Goal: Task Accomplishment & Management: Manage account settings

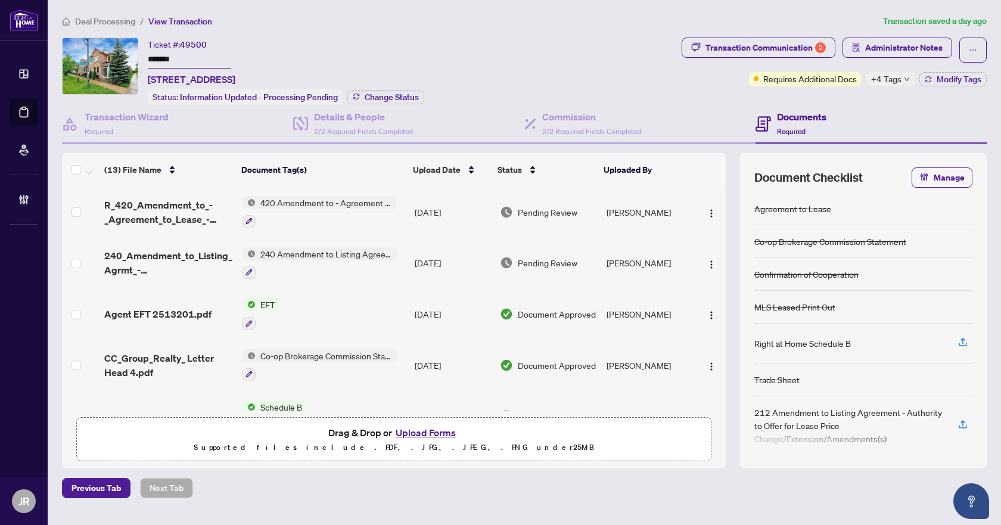
click at [114, 23] on span "Deal Processing" at bounding box center [105, 21] width 60 height 11
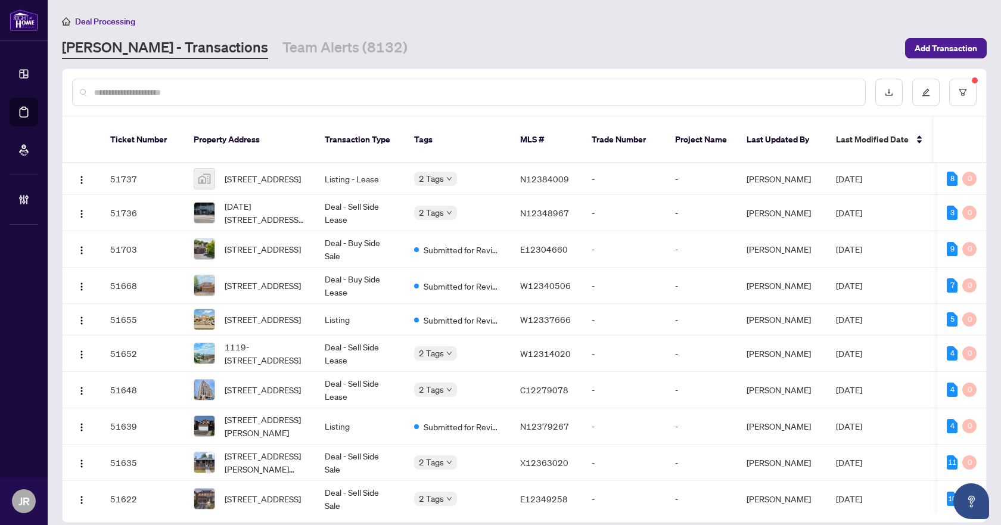
click at [231, 91] on input "text" at bounding box center [474, 92] width 761 height 13
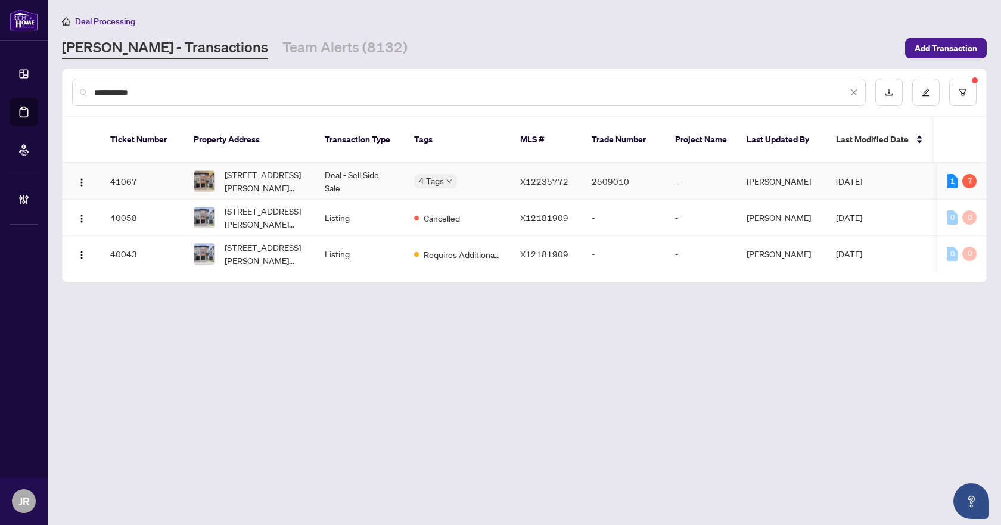
type input "**********"
click at [358, 168] on td "Deal - Sell Side Sale" at bounding box center [359, 181] width 89 height 36
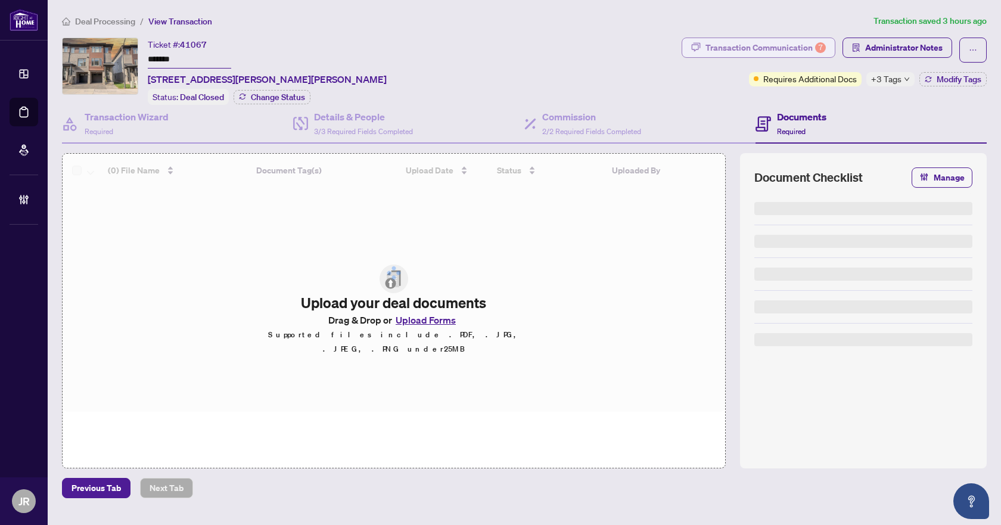
click at [786, 46] on div "Transaction Communication 7" at bounding box center [765, 47] width 120 height 19
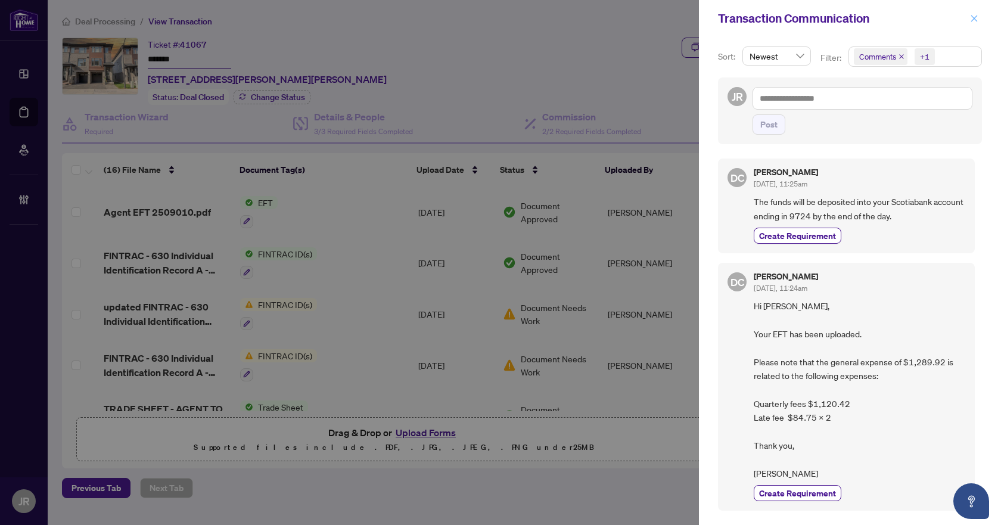
click at [977, 16] on icon "close" at bounding box center [974, 18] width 8 height 8
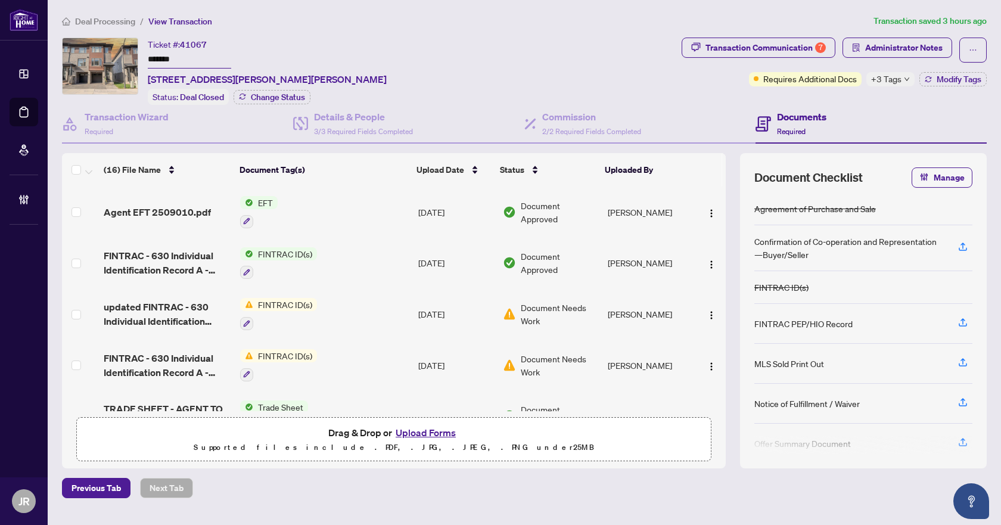
click at [99, 22] on span "Deal Processing" at bounding box center [105, 21] width 60 height 11
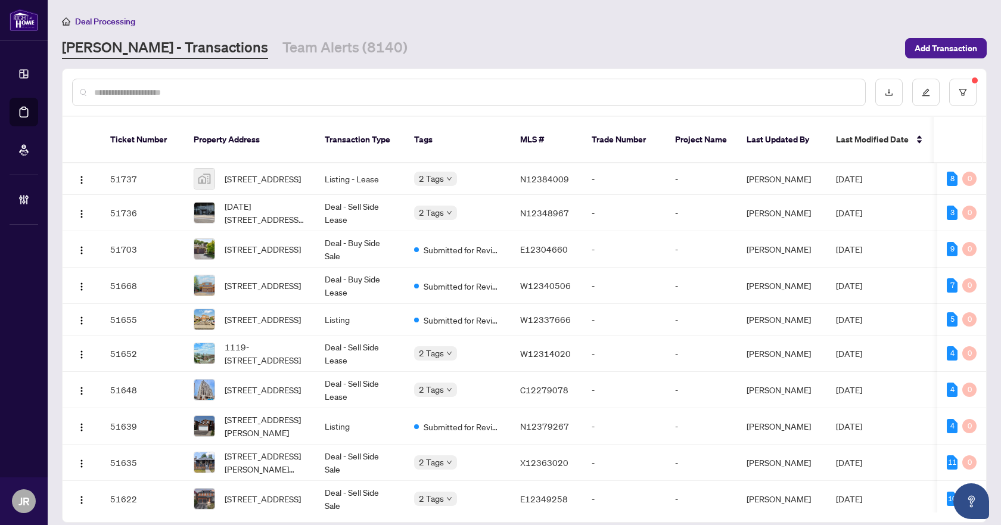
click at [172, 93] on input "text" at bounding box center [474, 92] width 761 height 13
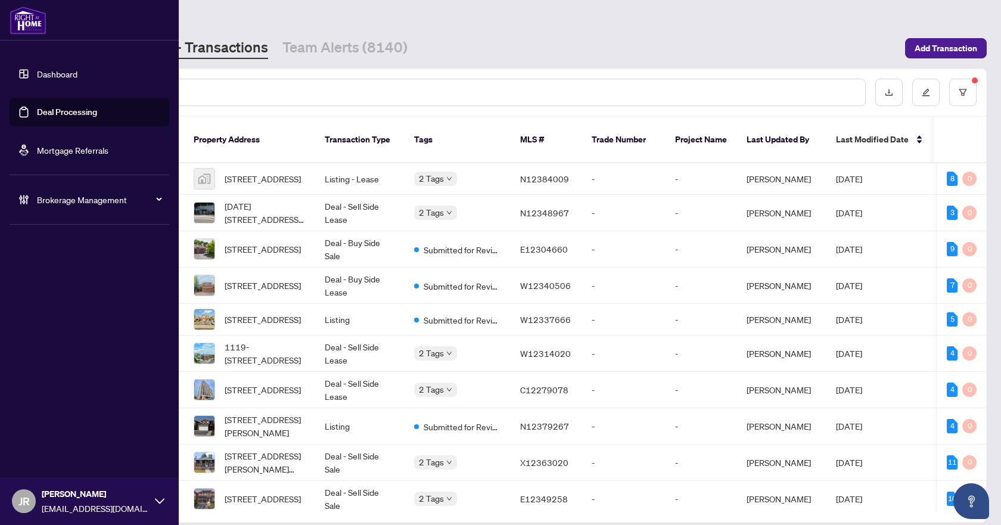
click at [35, 198] on div "Brokerage Management" at bounding box center [90, 199] width 160 height 29
click at [63, 282] on link "Manage Agents" at bounding box center [54, 285] width 59 height 11
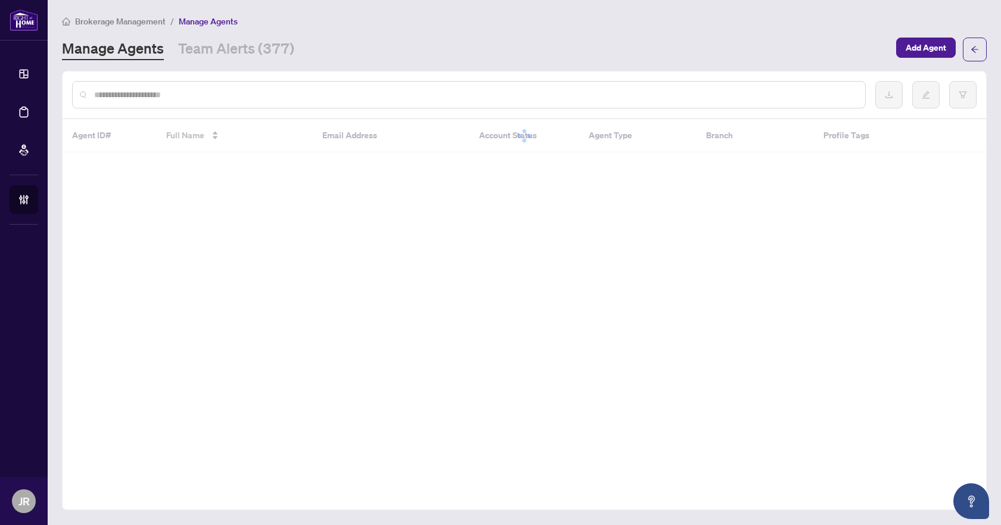
click at [247, 91] on input "text" at bounding box center [474, 94] width 761 height 13
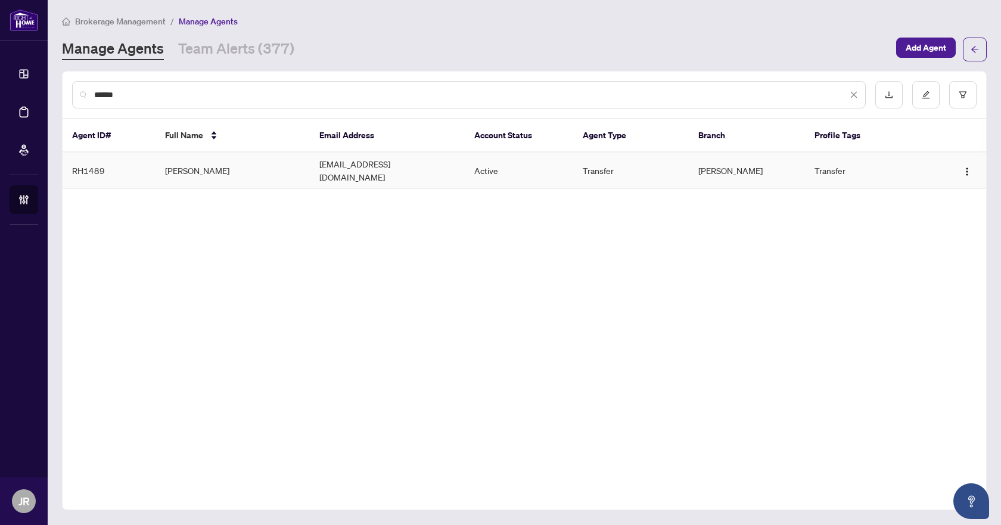
type input "******"
click at [268, 166] on td "[PERSON_NAME]" at bounding box center [232, 170] width 155 height 36
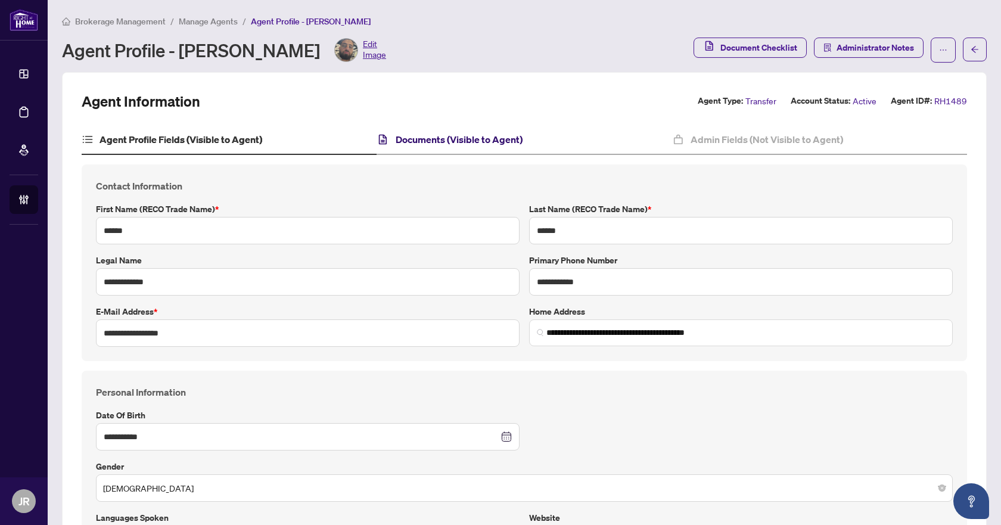
click at [425, 140] on h4 "Documents (Visible to Agent)" at bounding box center [459, 139] width 127 height 14
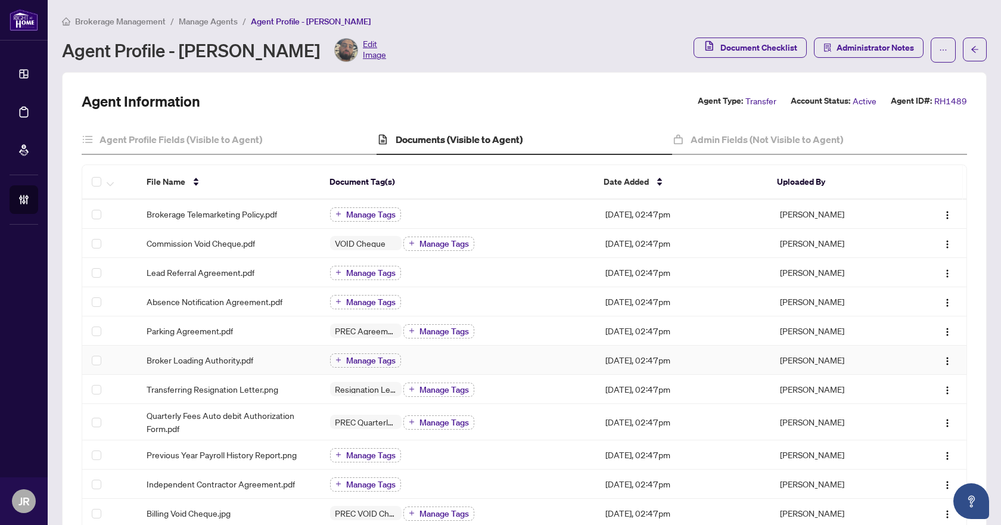
scroll to position [298, 0]
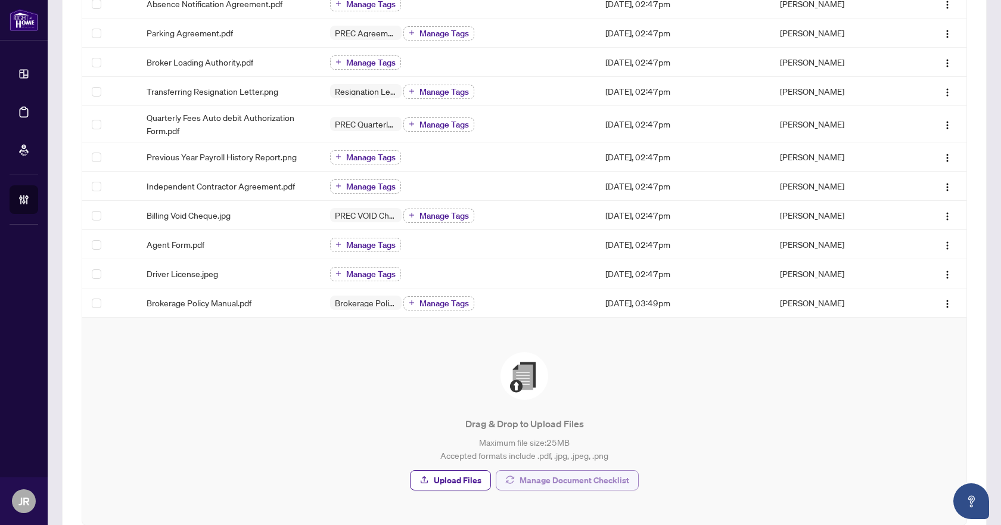
click at [543, 486] on span "Manage Document Checklist" at bounding box center [574, 480] width 110 height 19
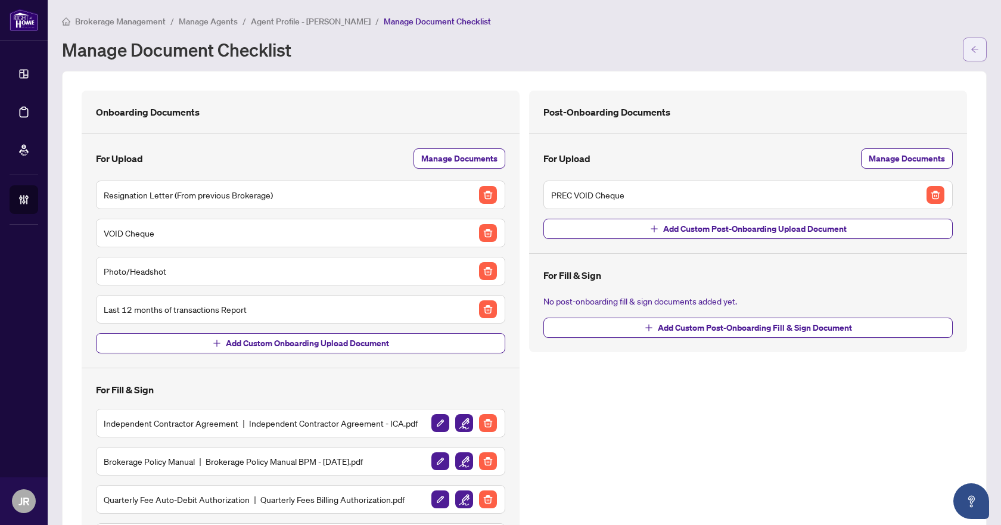
click at [971, 49] on icon "arrow-left" at bounding box center [974, 49] width 7 height 7
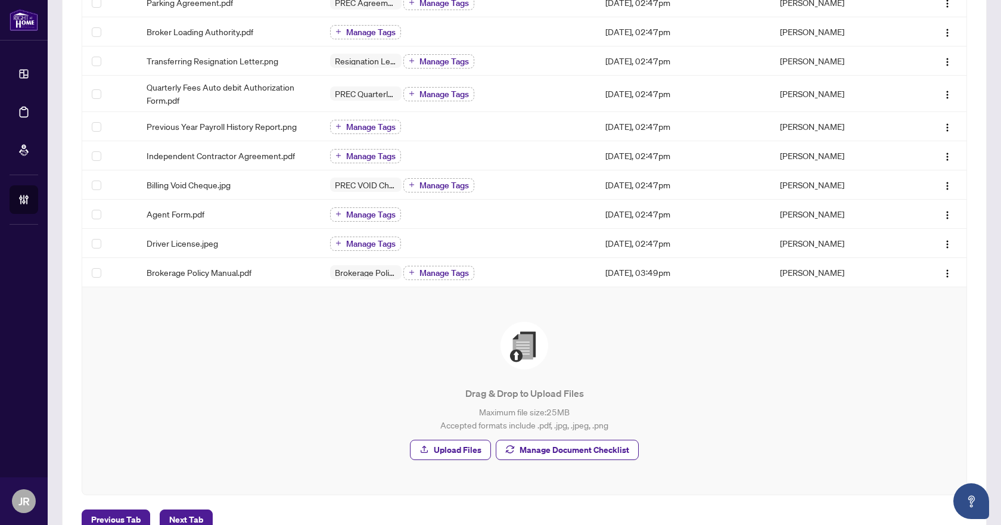
scroll to position [357, 0]
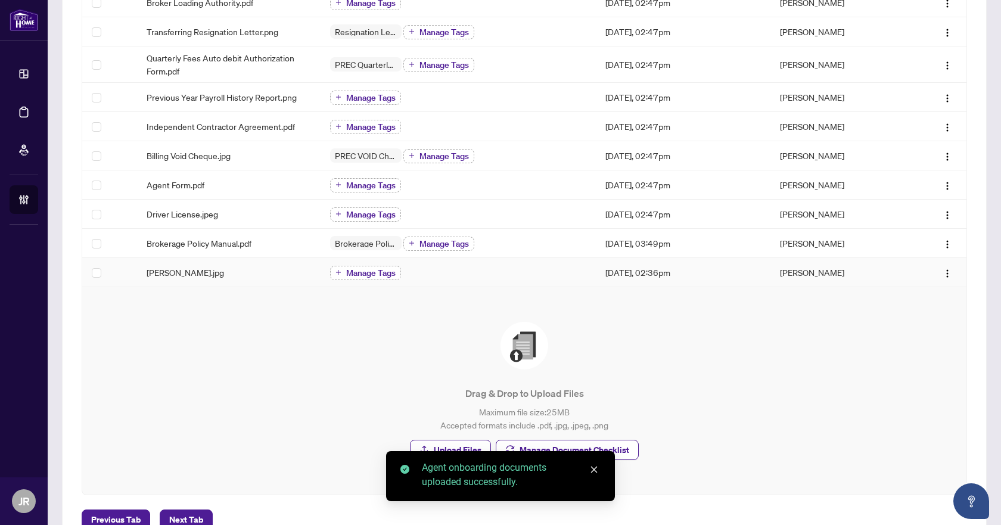
click at [369, 278] on button "Manage Tags" at bounding box center [365, 273] width 71 height 14
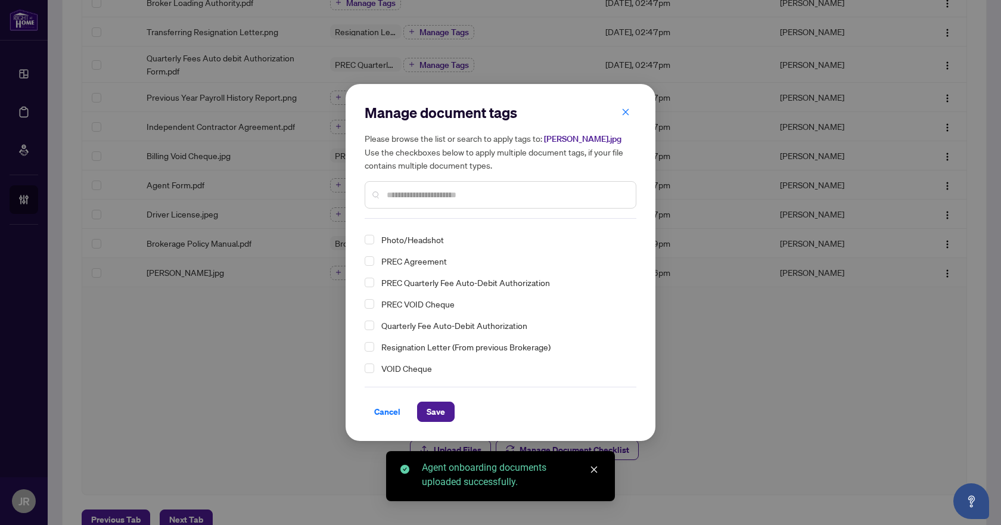
scroll to position [82, 0]
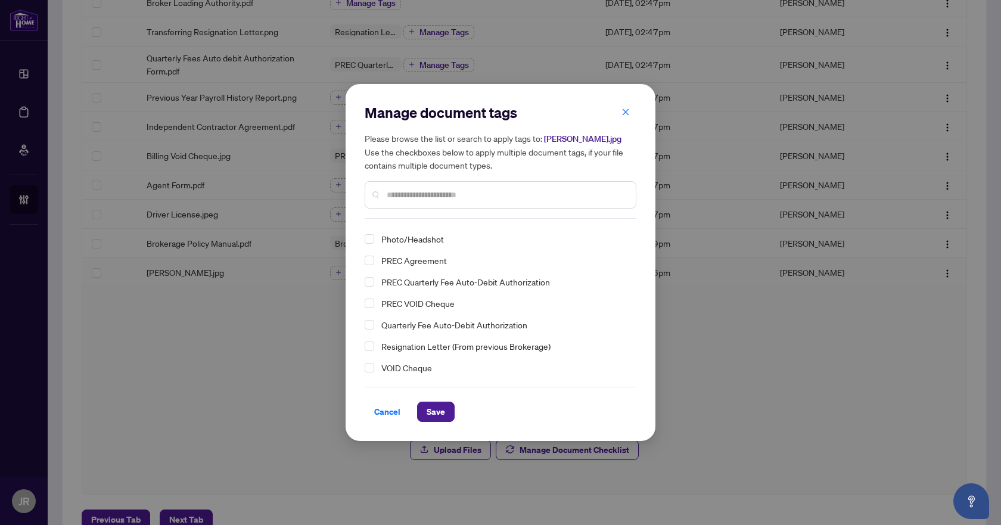
click at [421, 366] on span "VOID Cheque" at bounding box center [406, 367] width 51 height 14
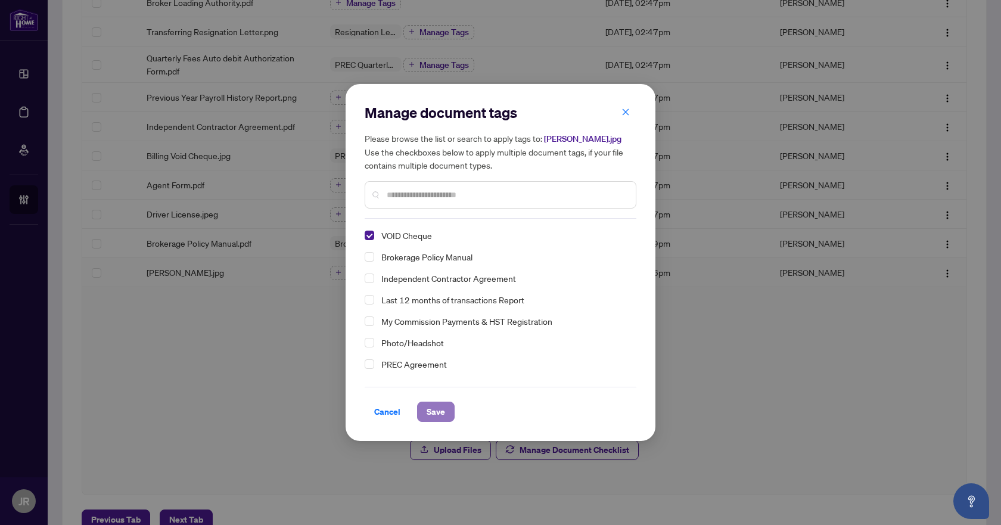
click at [434, 404] on span "Save" at bounding box center [435, 411] width 18 height 19
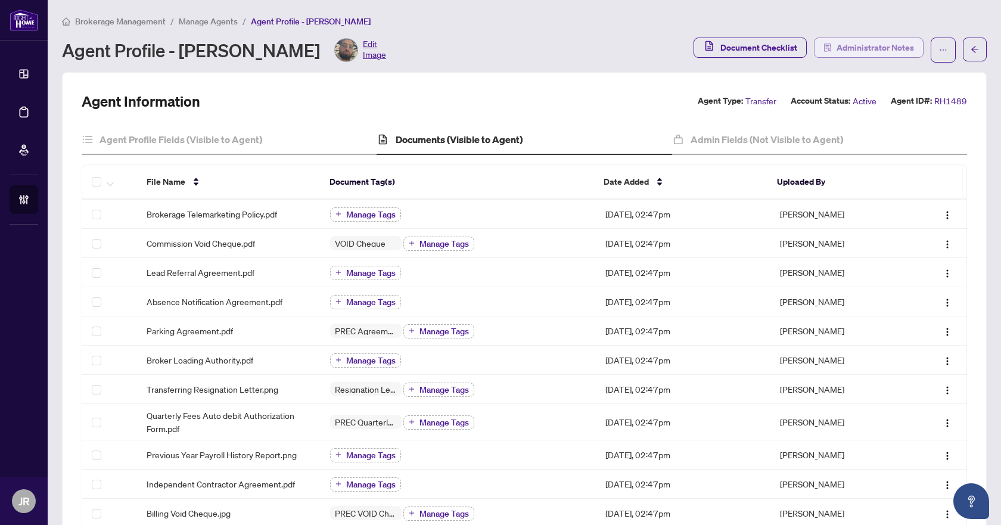
click at [851, 46] on span "Administrator Notes" at bounding box center [874, 47] width 77 height 19
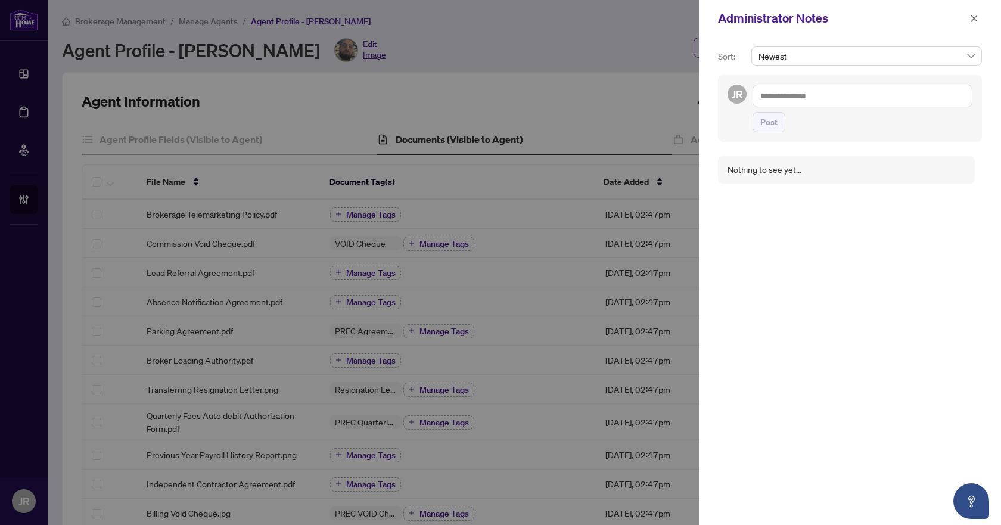
click at [837, 92] on textarea at bounding box center [862, 96] width 220 height 23
click at [828, 101] on span "[PERSON_NAME] Acc ounting" at bounding box center [833, 104] width 107 height 11
click at [860, 107] on span "RAH [PERSON_NAME]" at bounding box center [876, 104] width 43 height 11
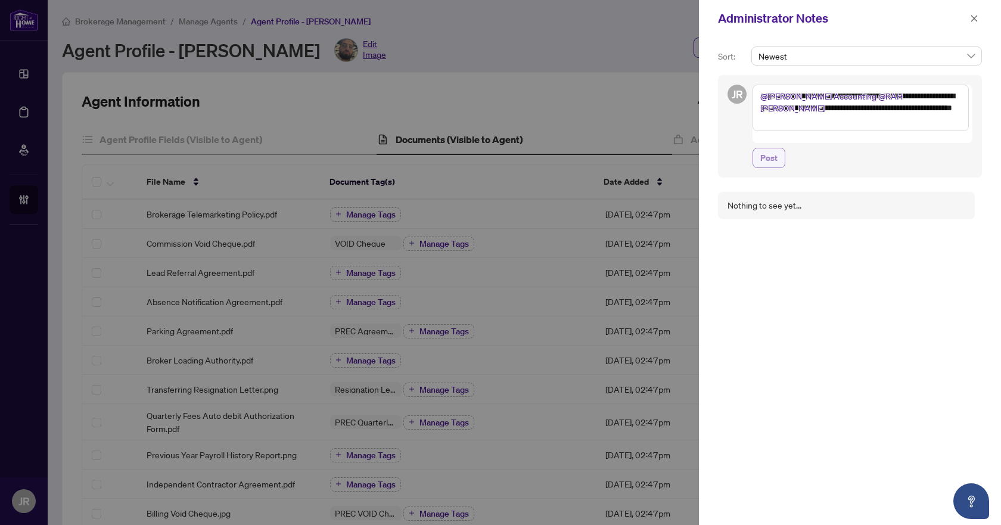
type textarea "**********"
click at [765, 148] on span "Post" at bounding box center [768, 157] width 17 height 19
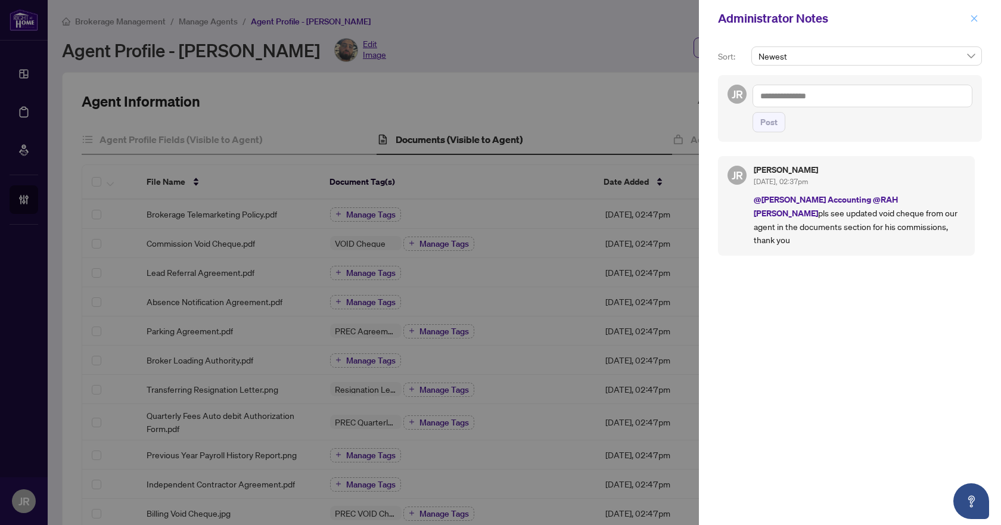
click at [974, 17] on icon "close" at bounding box center [974, 18] width 8 height 8
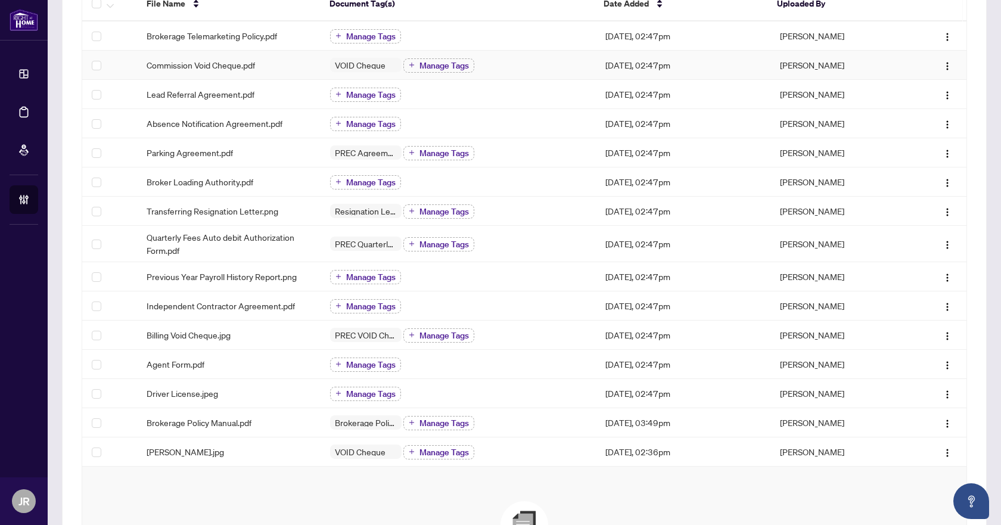
scroll to position [179, 0]
click at [291, 58] on div "Commission Void Cheque.pdf" at bounding box center [229, 64] width 164 height 13
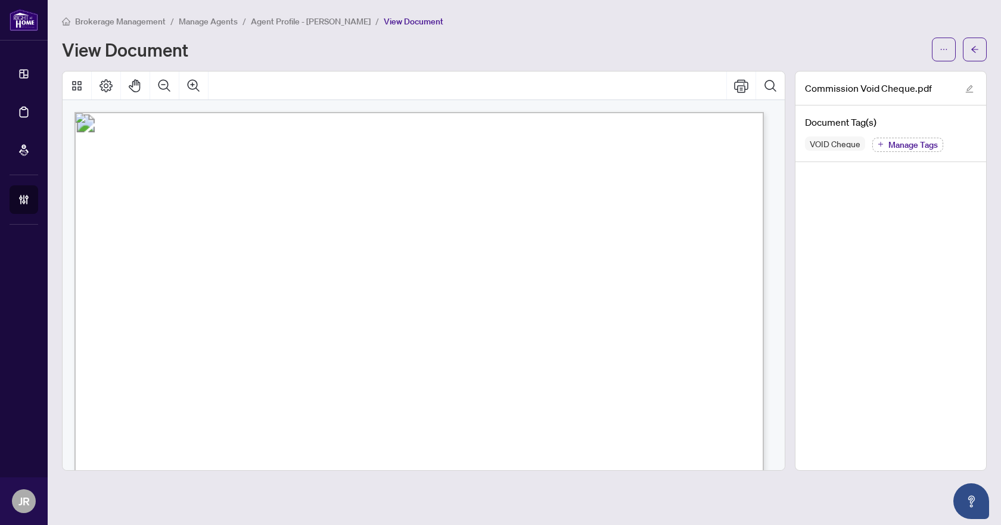
click at [923, 48] on div "View Document" at bounding box center [493, 49] width 863 height 19
click at [934, 46] on button "button" at bounding box center [944, 50] width 24 height 24
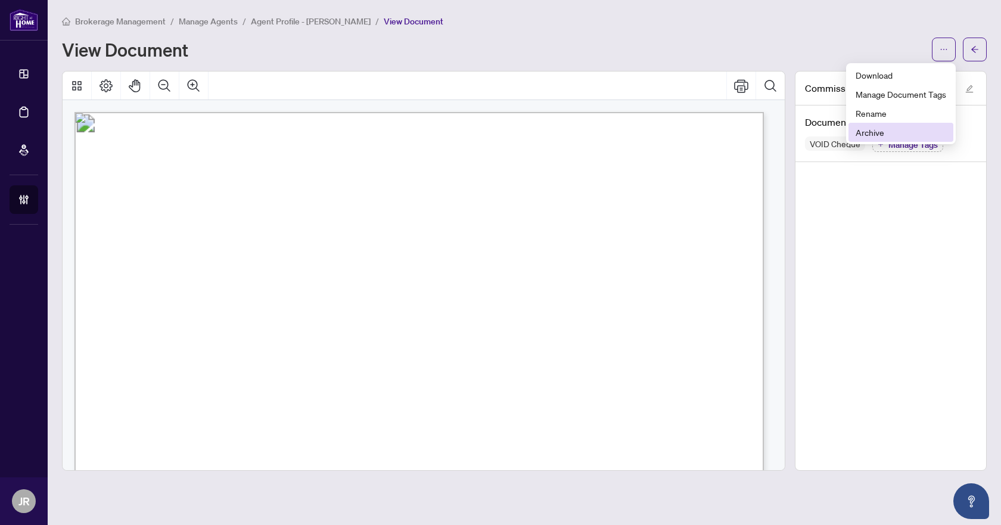
click at [906, 129] on span "Archive" at bounding box center [900, 132] width 91 height 13
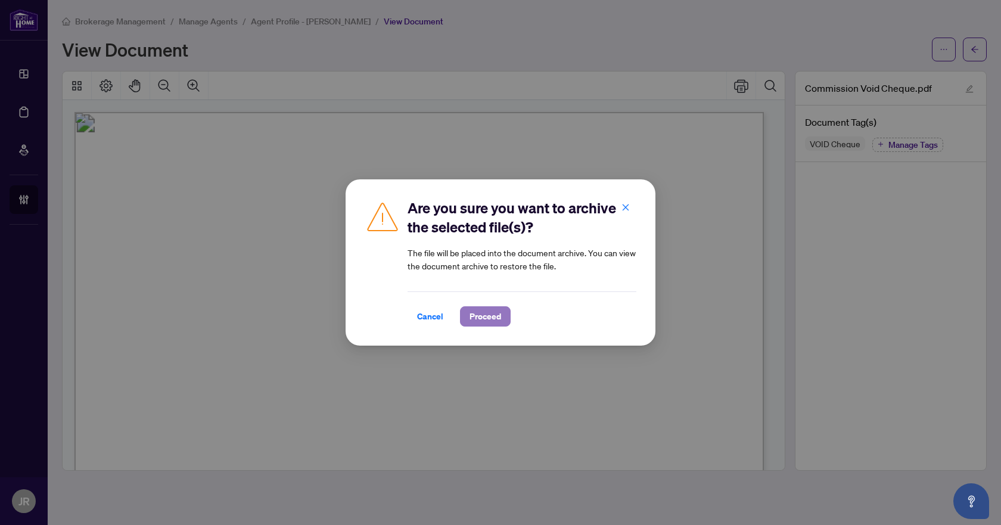
click at [507, 322] on button "Proceed" at bounding box center [485, 316] width 51 height 20
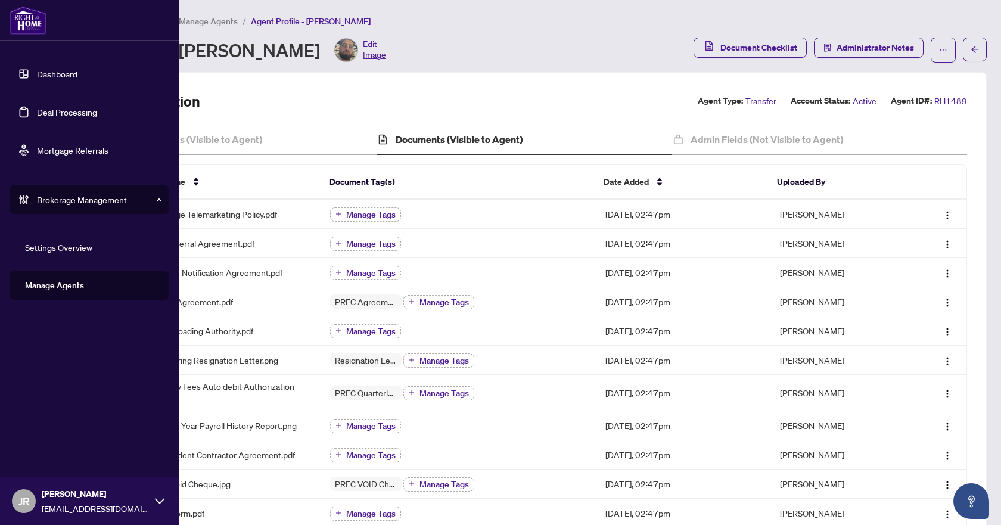
click at [43, 112] on link "Deal Processing" at bounding box center [67, 112] width 60 height 11
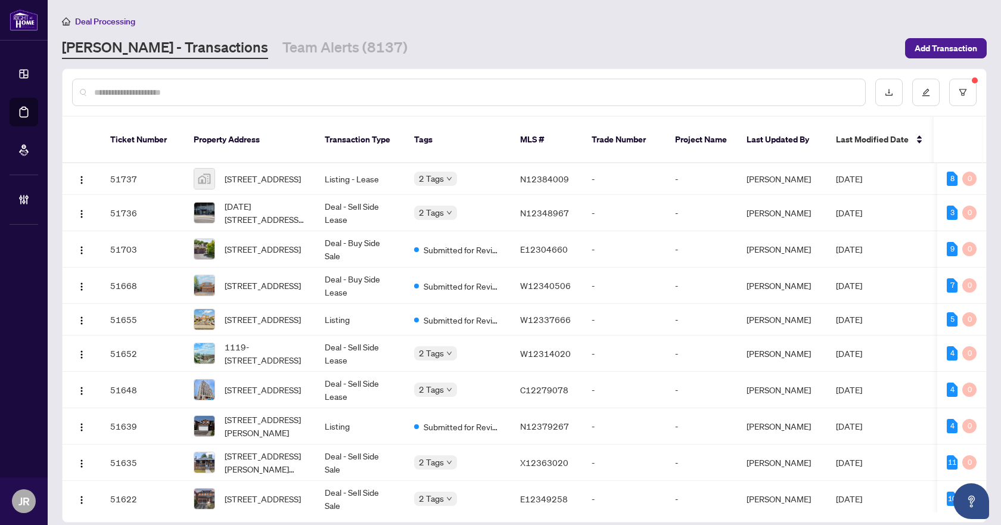
click at [276, 96] on input "text" at bounding box center [474, 92] width 761 height 13
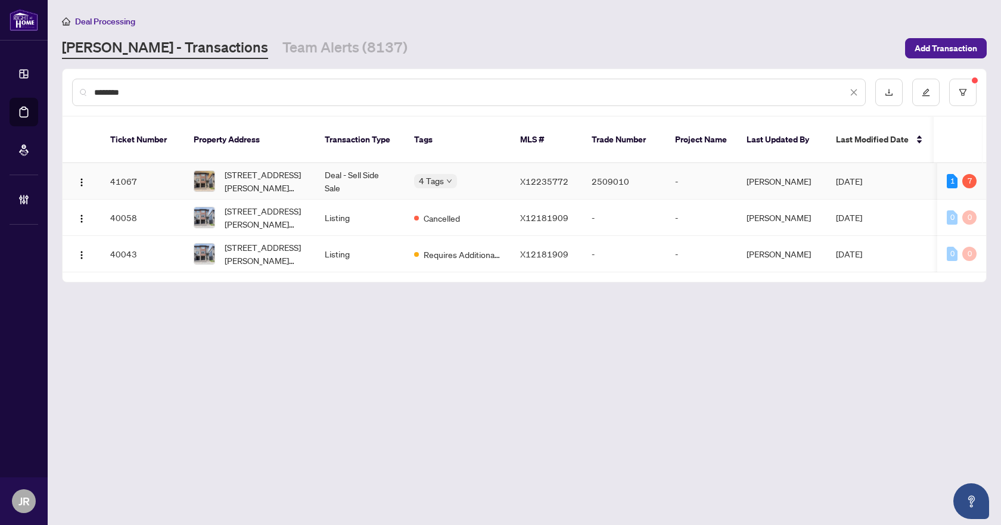
type input "********"
click at [345, 163] on td "Deal - Sell Side Sale" at bounding box center [359, 181] width 89 height 36
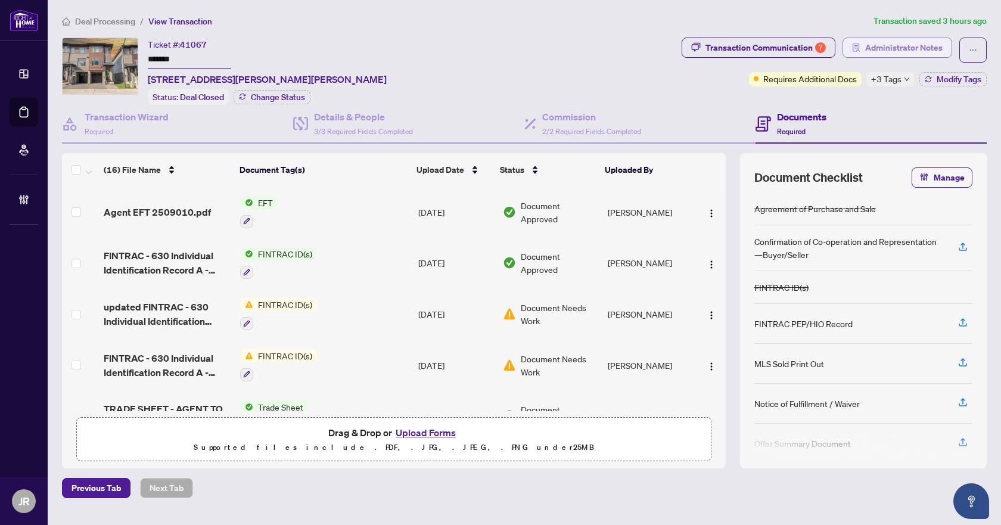
click at [879, 42] on span "Administrator Notes" at bounding box center [903, 47] width 77 height 19
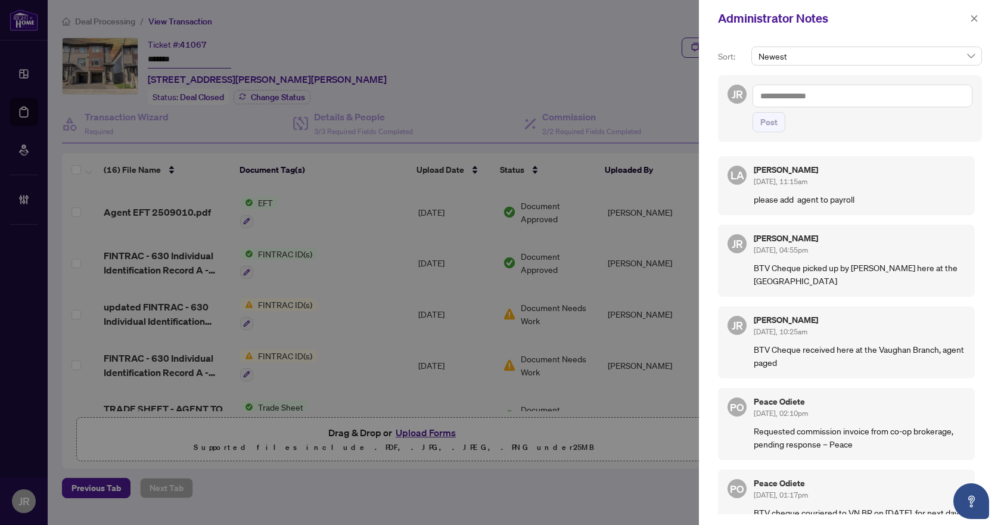
click at [835, 89] on textarea at bounding box center [862, 96] width 220 height 23
click at [979, 15] on button "button" at bounding box center [973, 18] width 15 height 14
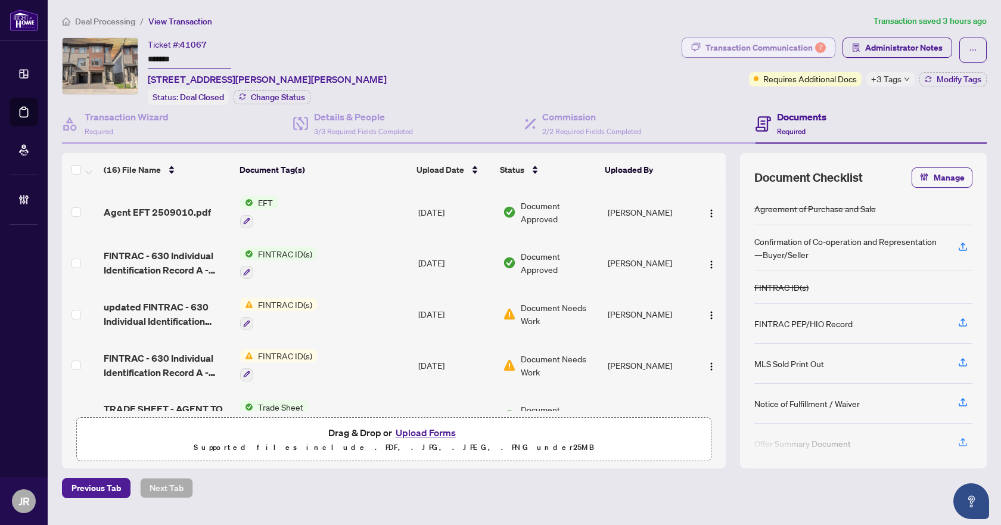
click at [776, 45] on div "Transaction Communication 7" at bounding box center [765, 47] width 120 height 19
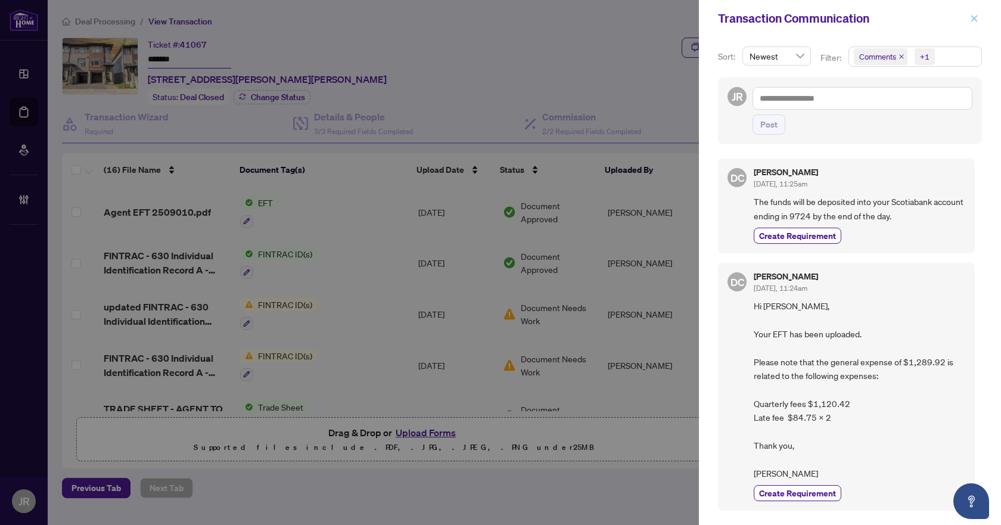
click at [970, 21] on icon "close" at bounding box center [974, 18] width 8 height 8
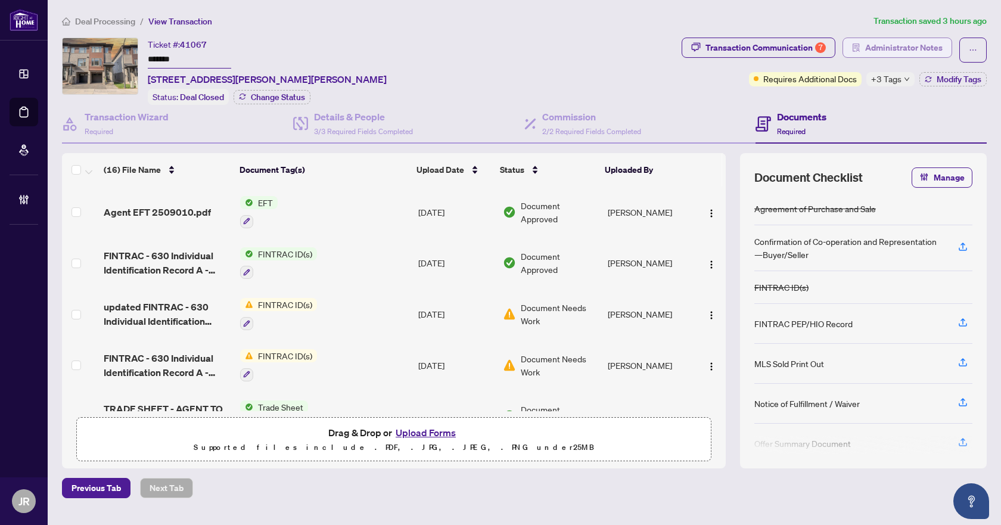
click at [867, 45] on span "Administrator Notes" at bounding box center [903, 47] width 77 height 19
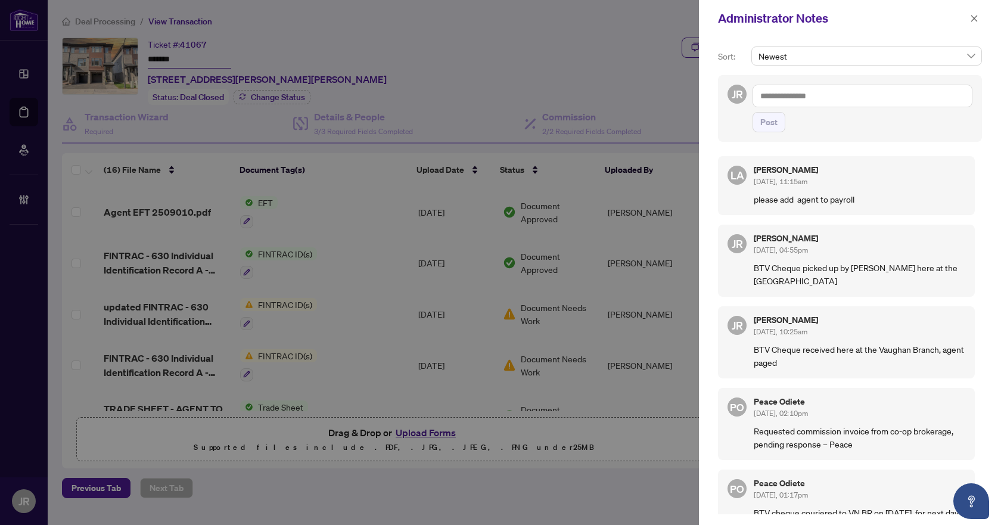
click at [836, 91] on textarea at bounding box center [862, 96] width 220 height 23
click at [824, 106] on span "[PERSON_NAME]" at bounding box center [851, 104] width 129 height 11
click at [846, 113] on li "[PERSON_NAME]" at bounding box center [887, 104] width 121 height 20
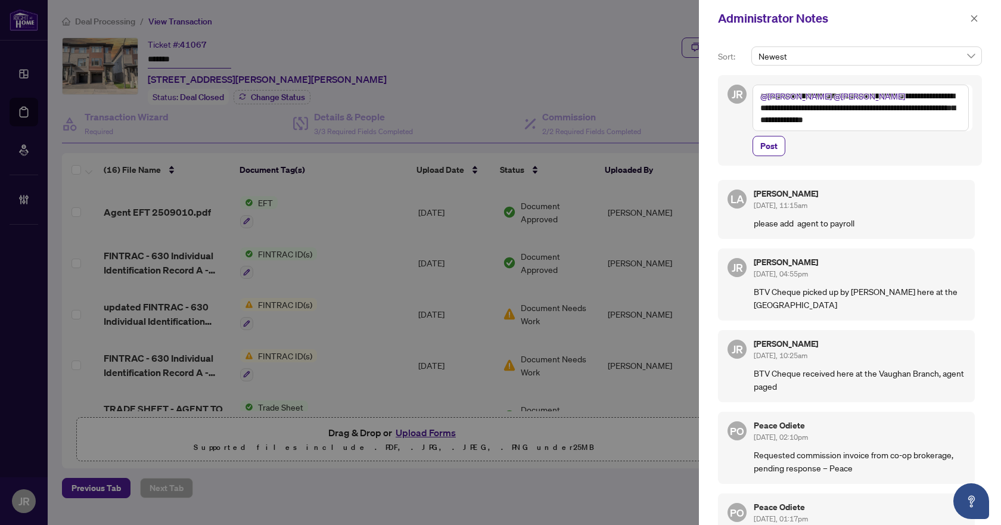
click at [956, 121] on textarea "**********" at bounding box center [860, 108] width 216 height 46
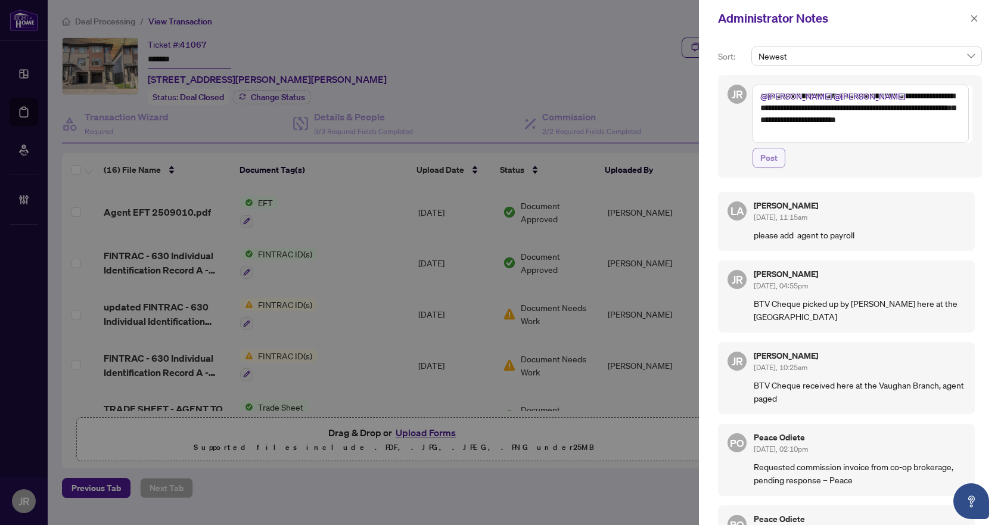
type textarea "**********"
click at [767, 160] on span "Post" at bounding box center [768, 157] width 17 height 19
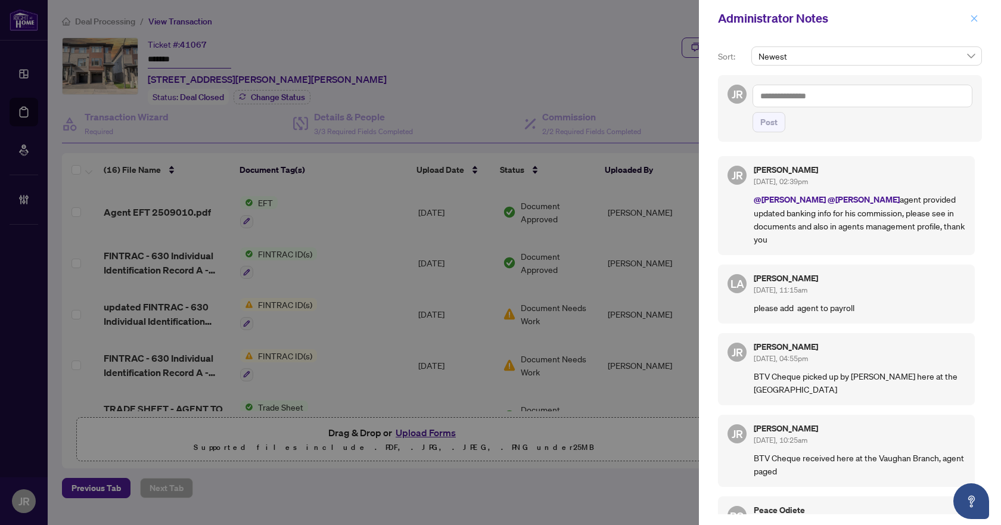
click at [970, 10] on span "button" at bounding box center [974, 18] width 8 height 19
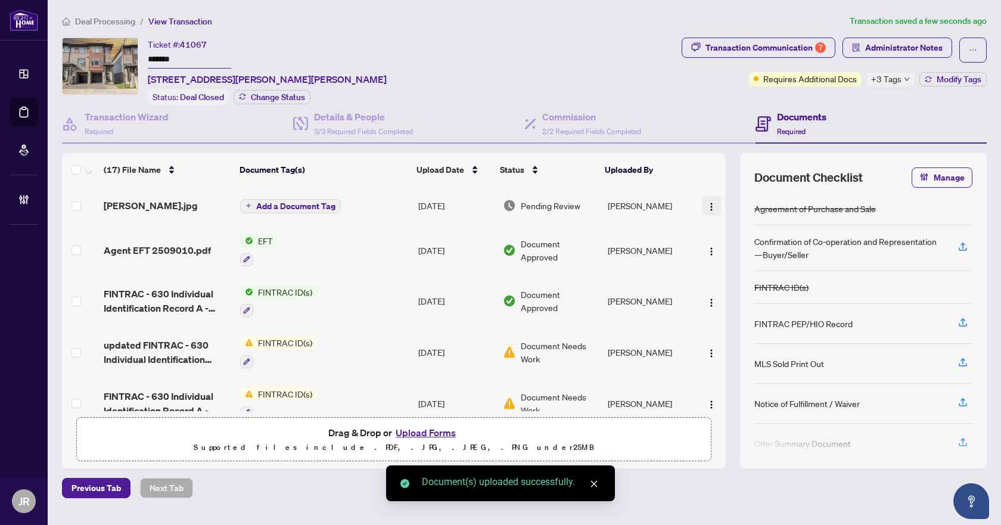
click at [706, 205] on img "button" at bounding box center [711, 207] width 10 height 10
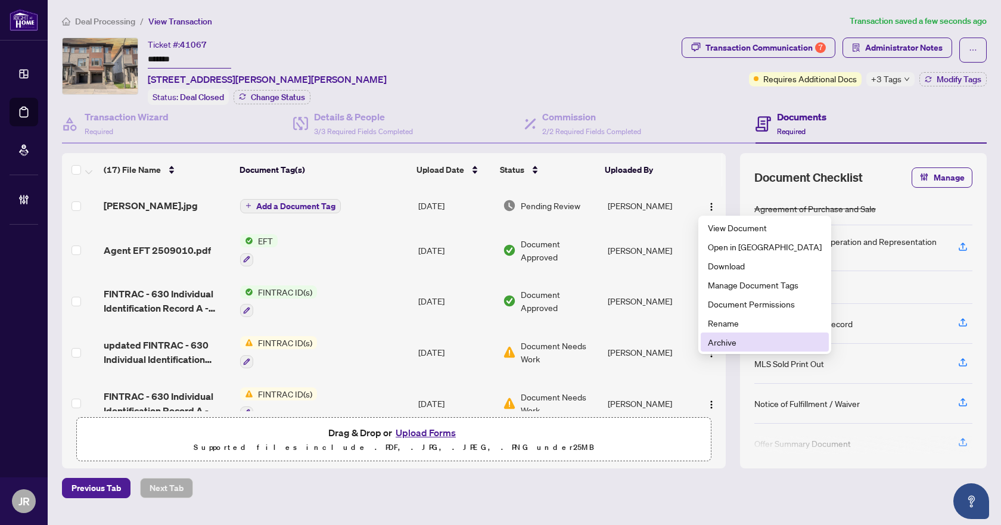
click at [749, 345] on span "Archive" at bounding box center [765, 341] width 114 height 13
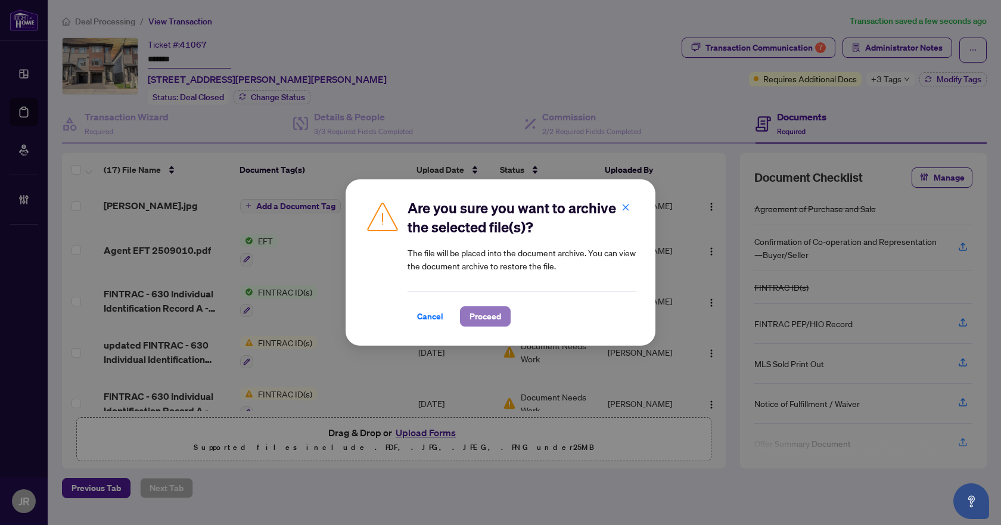
click at [494, 315] on span "Proceed" at bounding box center [485, 316] width 32 height 19
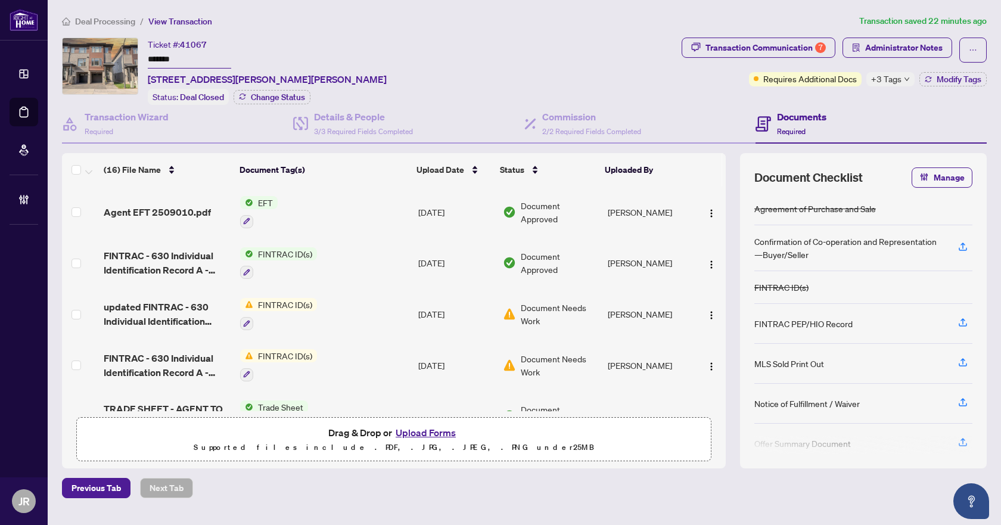
click at [110, 17] on span "Deal Processing" at bounding box center [105, 21] width 60 height 11
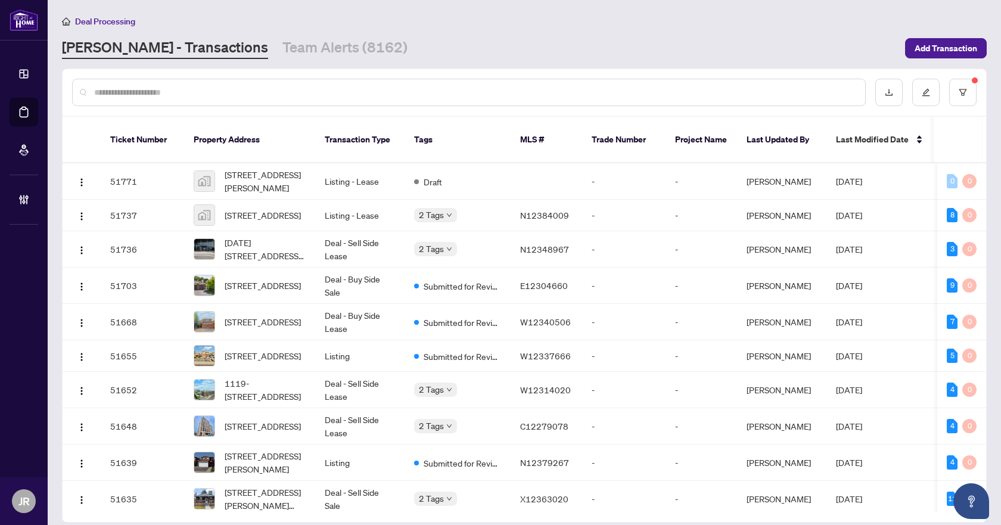
click at [192, 86] on input "text" at bounding box center [474, 92] width 761 height 13
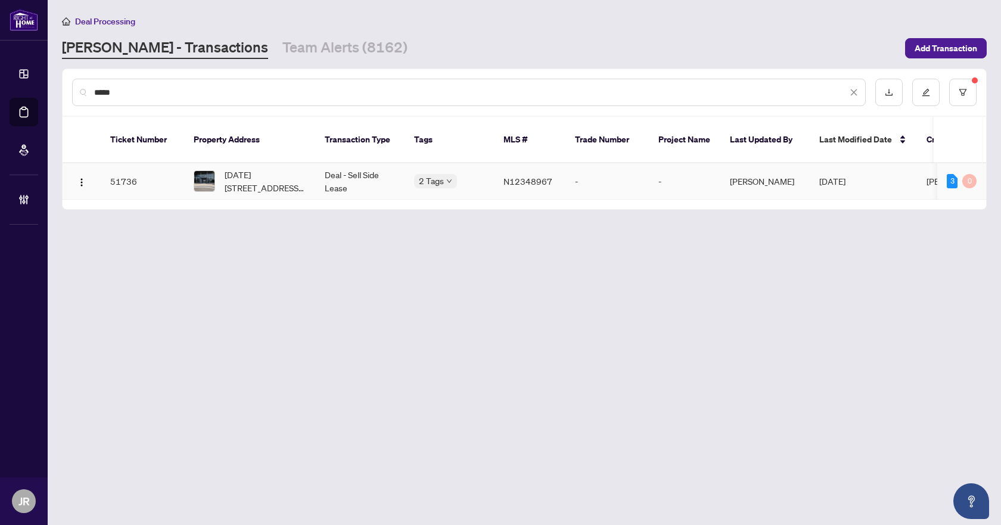
type input "*****"
click at [324, 164] on td "Deal - Sell Side Lease" at bounding box center [359, 181] width 89 height 36
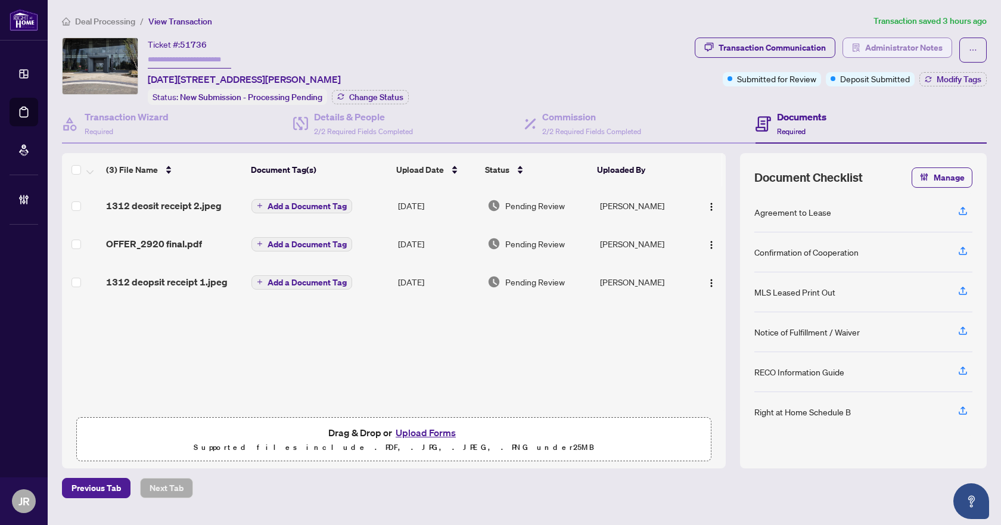
click at [890, 48] on span "Administrator Notes" at bounding box center [903, 47] width 77 height 19
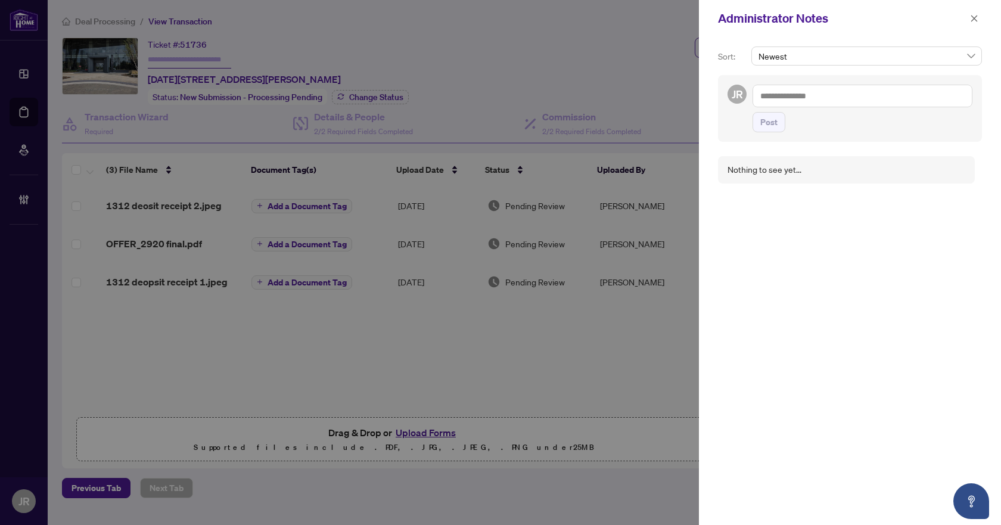
click at [848, 91] on textarea at bounding box center [862, 96] width 220 height 23
click at [834, 99] on span "[PERSON_NAME] Acc ounting" at bounding box center [833, 104] width 107 height 11
type textarea "**********"
